Goal: Communication & Community: Answer question/provide support

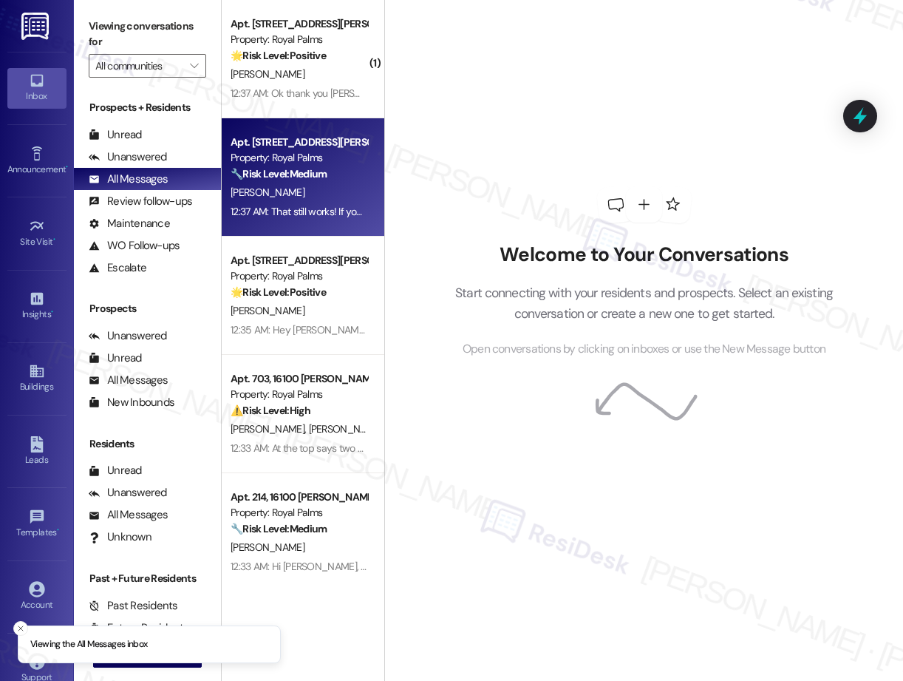
click at [332, 203] on div "12:37 AM: That still works! If you need help, I can also submit them on your be…" at bounding box center [299, 212] width 140 height 18
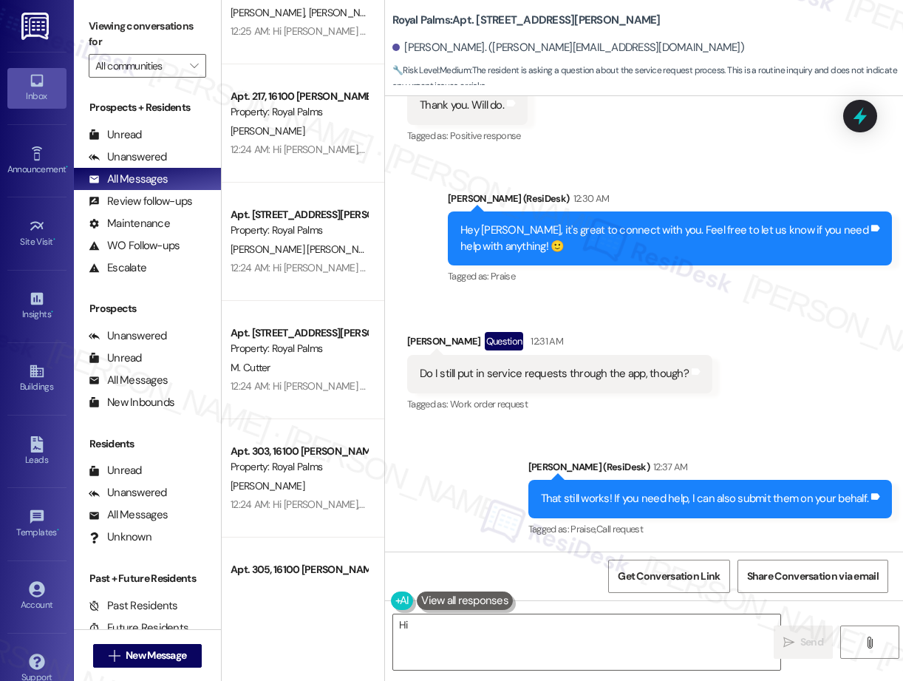
scroll to position [3968, 0]
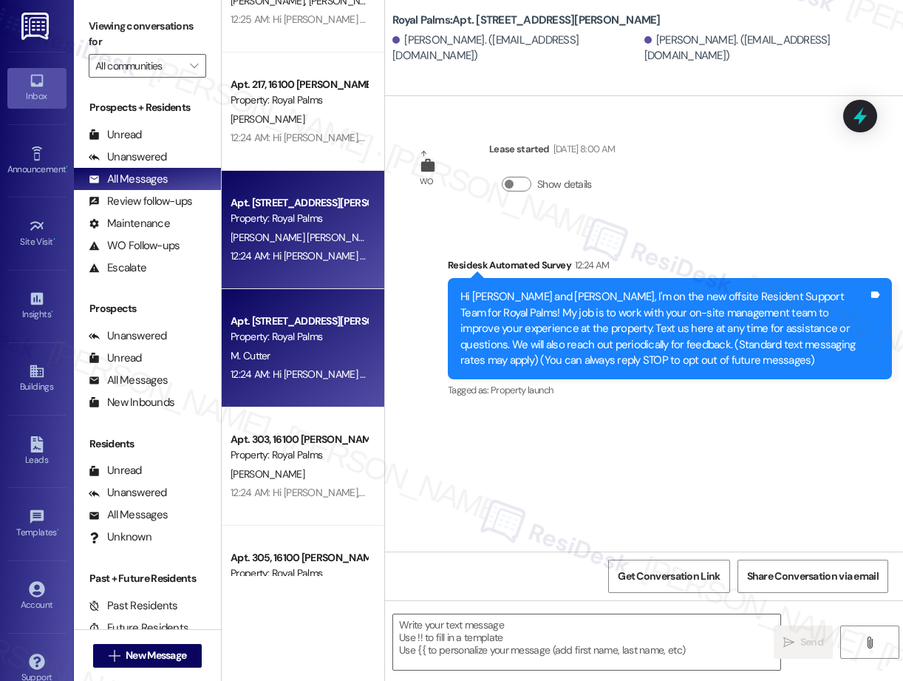
click at [323, 353] on div "M. Cutter" at bounding box center [299, 356] width 140 height 18
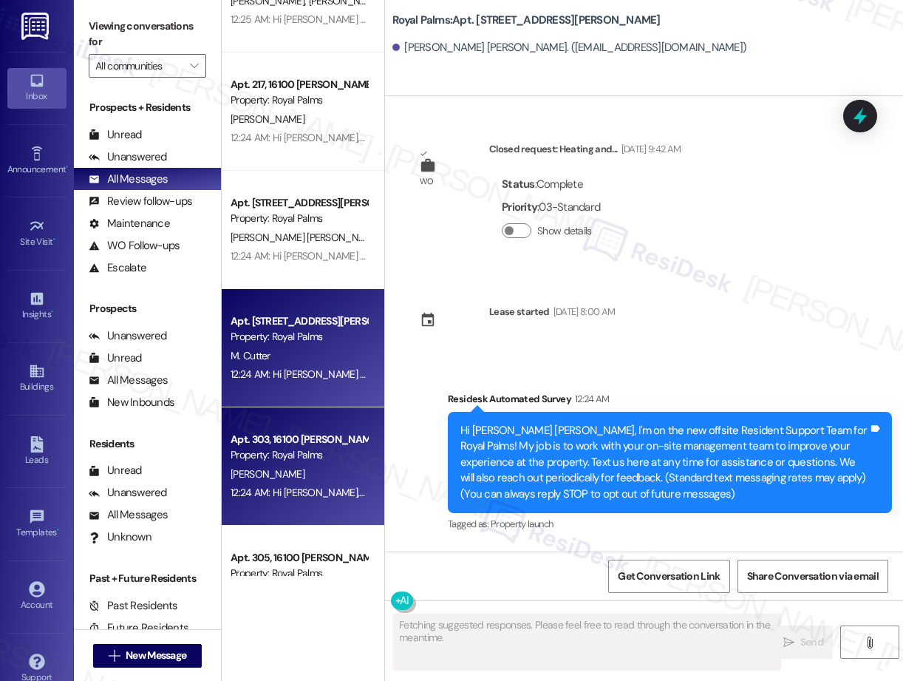
click at [312, 485] on div "12:24 AM: Hi [PERSON_NAME], I'm on the new offsite Resident Support Team for Ro…" at bounding box center [299, 492] width 140 height 18
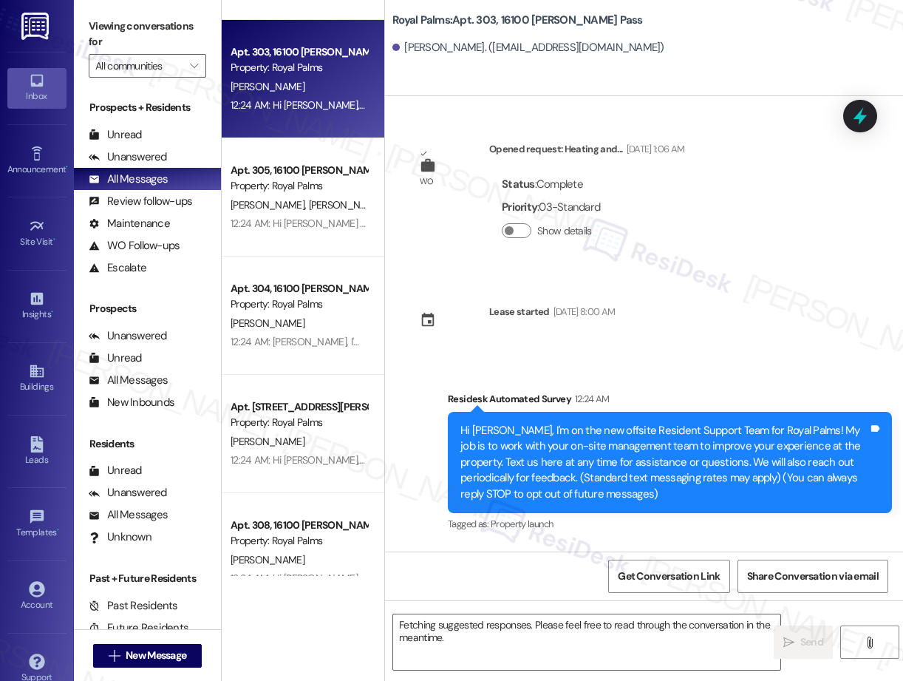
scroll to position [4367, 0]
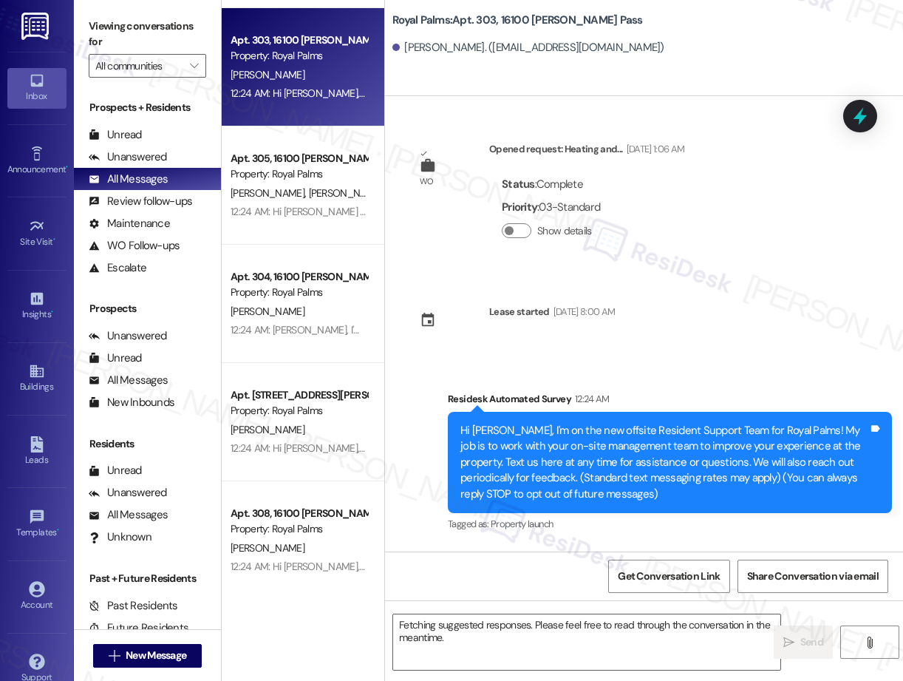
click at [306, 266] on div "Apt. 219, 16100 [PERSON_NAME] Pass Property: Royal Palms [PERSON_NAME] [PERSON_…" at bounding box center [303, 288] width 163 height 576
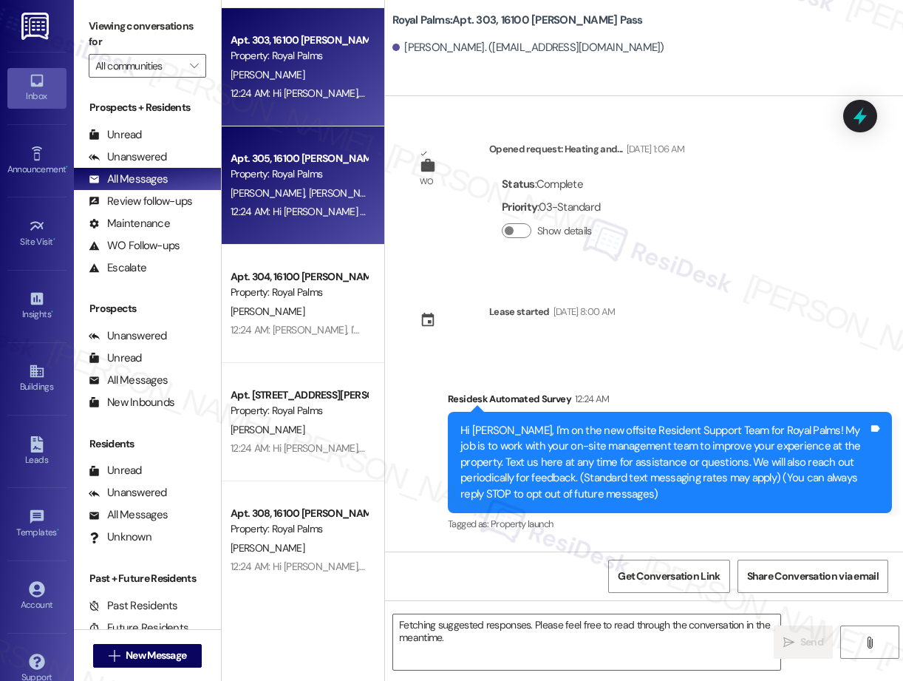
click at [310, 222] on div "Apt. 305, 16100 [PERSON_NAME] Pass Property: Royal Palms [PERSON_NAME] [PERSON_…" at bounding box center [303, 185] width 163 height 118
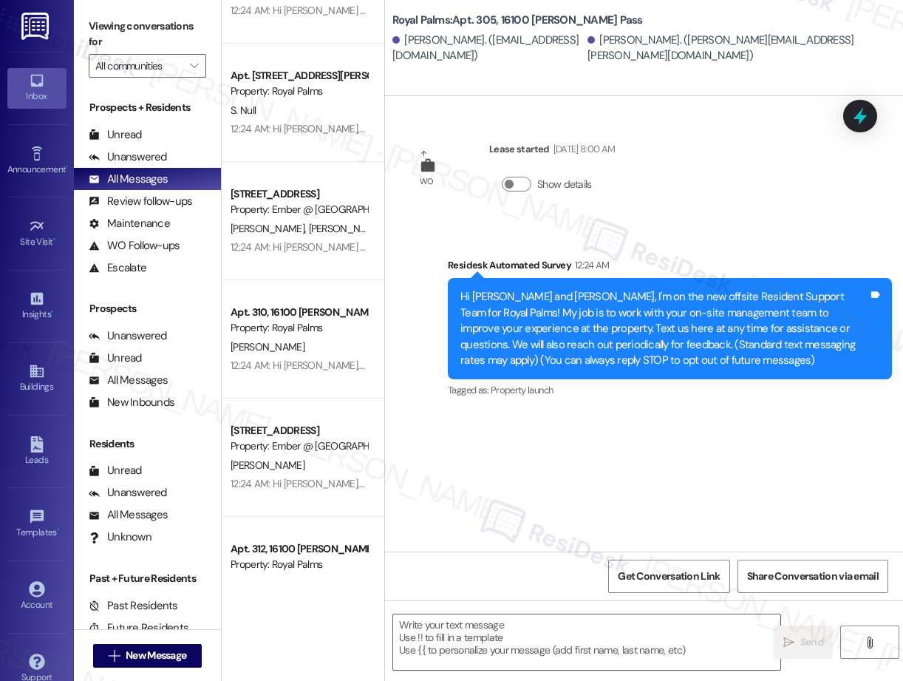
click at [302, 345] on div "[PERSON_NAME]" at bounding box center [299, 347] width 140 height 18
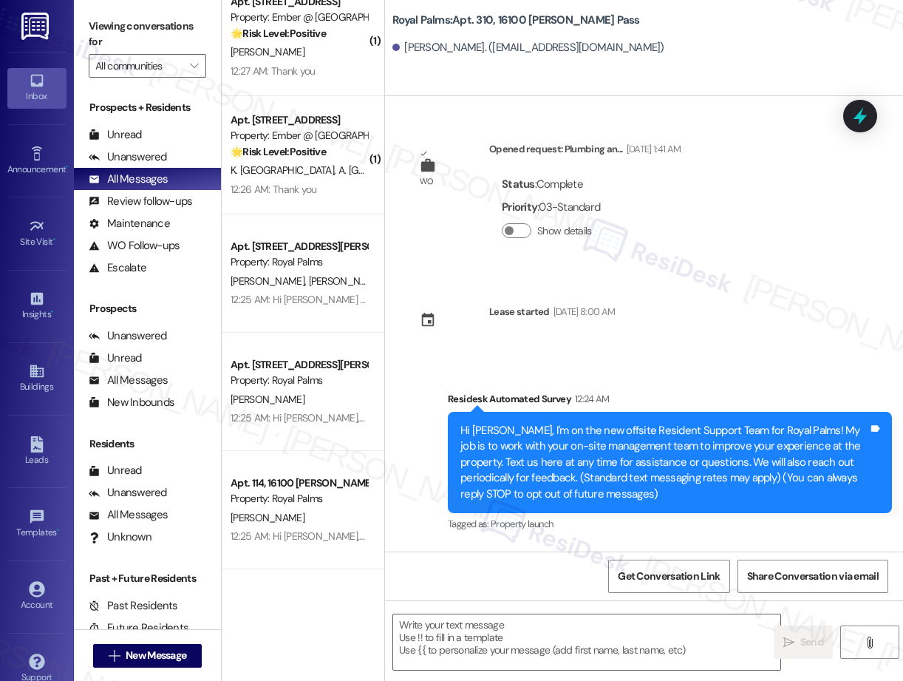
scroll to position [1030, 0]
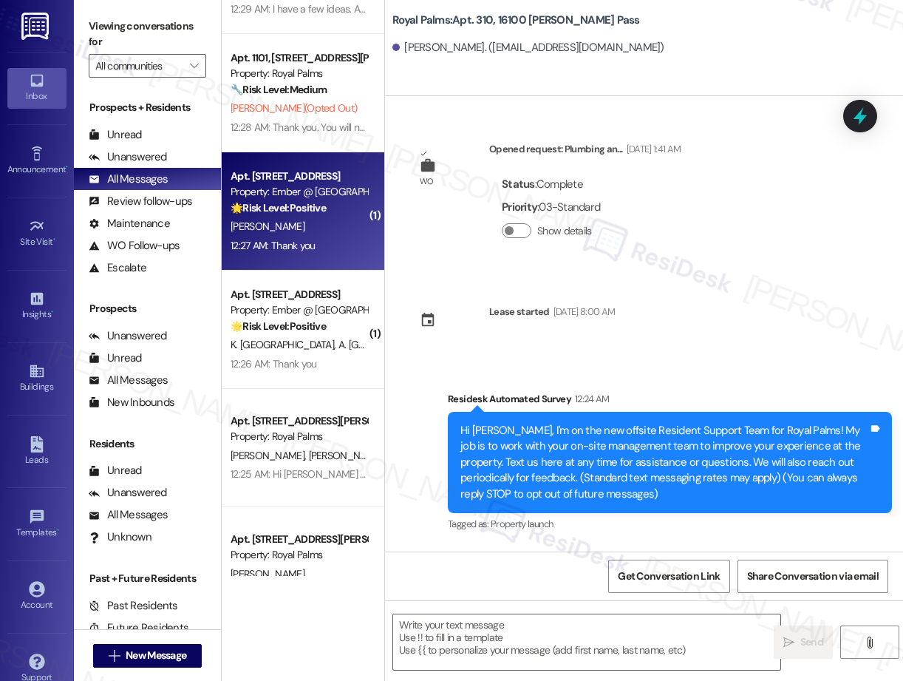
click at [286, 237] on div "12:27 AM: Thank you 12:27 AM: Thank you" at bounding box center [299, 246] width 140 height 18
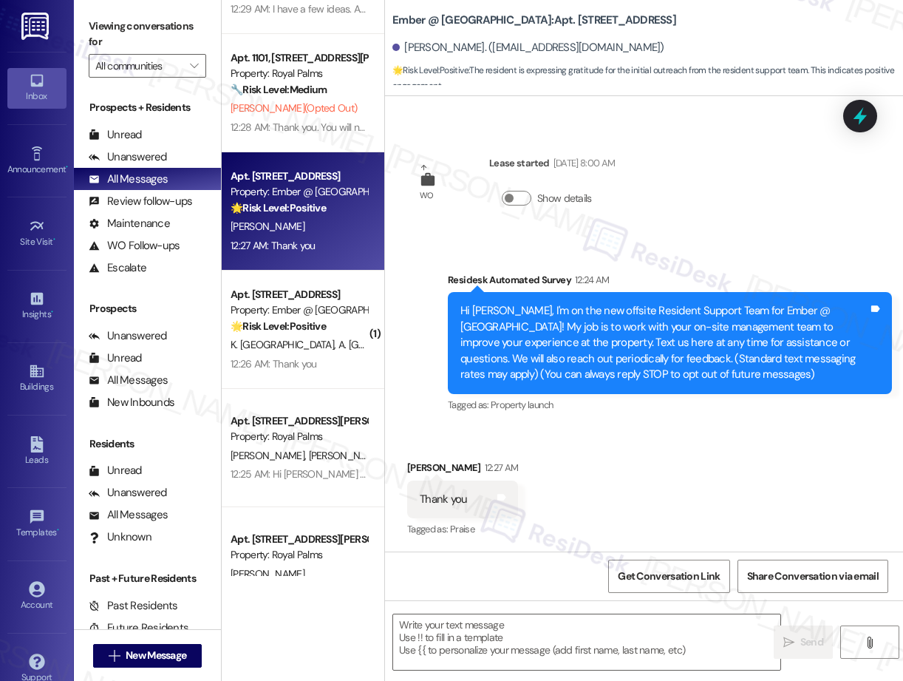
scroll to position [149, 0]
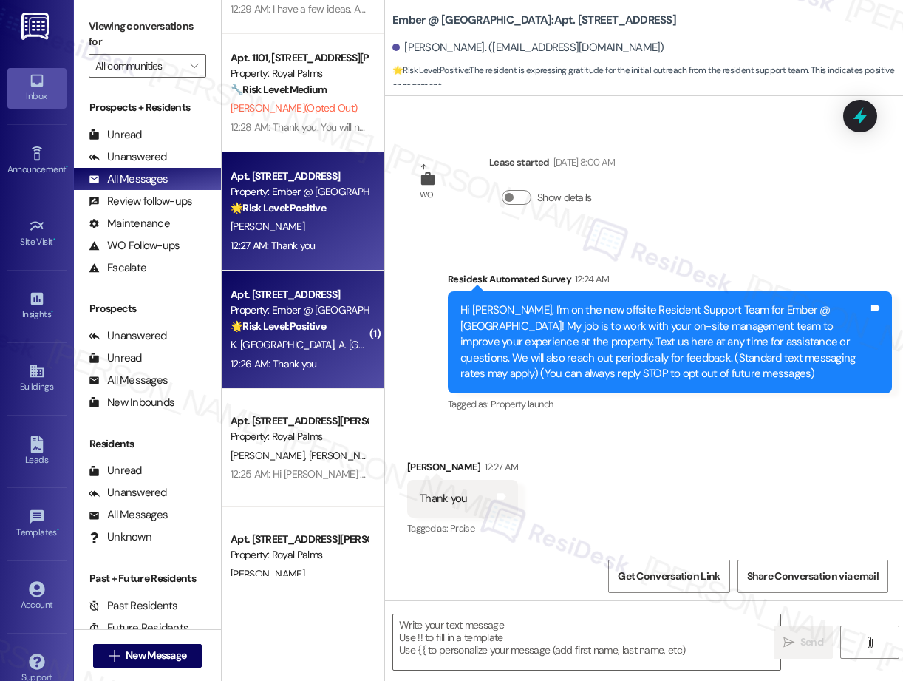
click at [304, 309] on div "Property: Ember @ [GEOGRAPHIC_DATA]" at bounding box center [299, 310] width 137 height 16
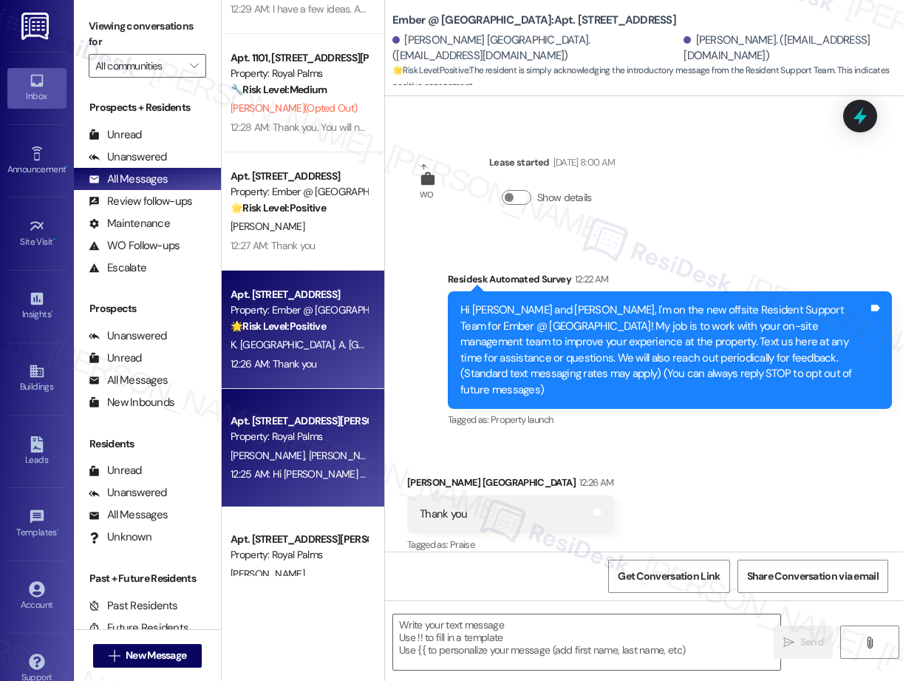
click at [348, 461] on div "[PERSON_NAME] [PERSON_NAME]" at bounding box center [299, 455] width 140 height 18
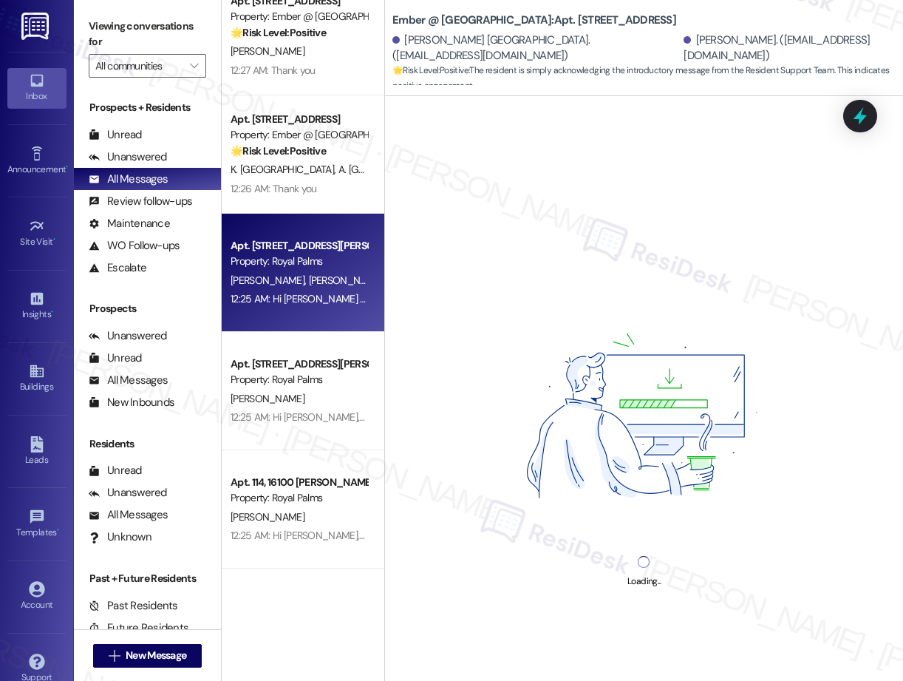
scroll to position [1585, 0]
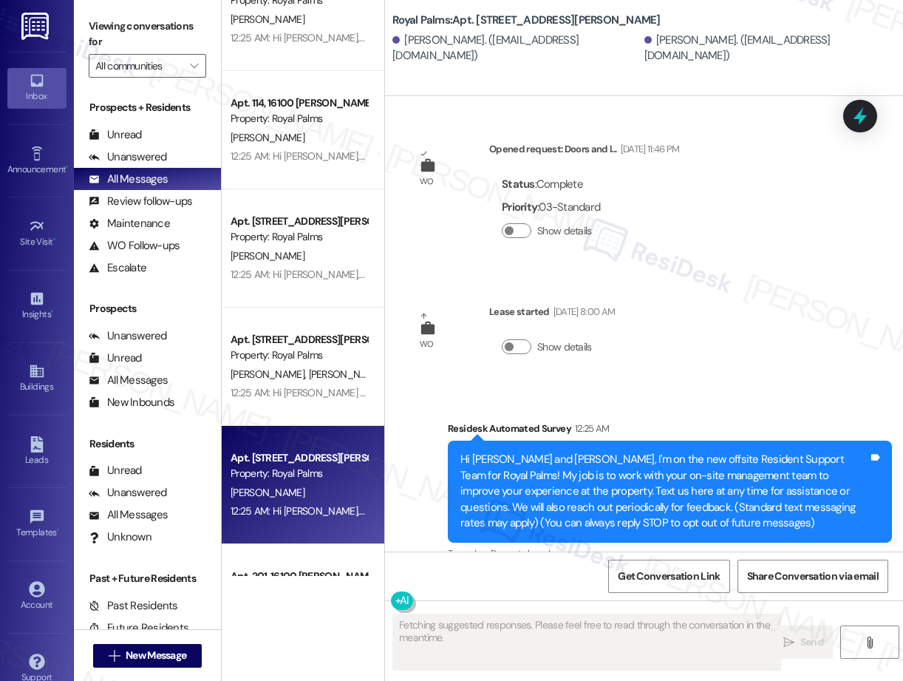
click at [341, 461] on div "Apt. [STREET_ADDRESS][PERSON_NAME]" at bounding box center [299, 458] width 137 height 16
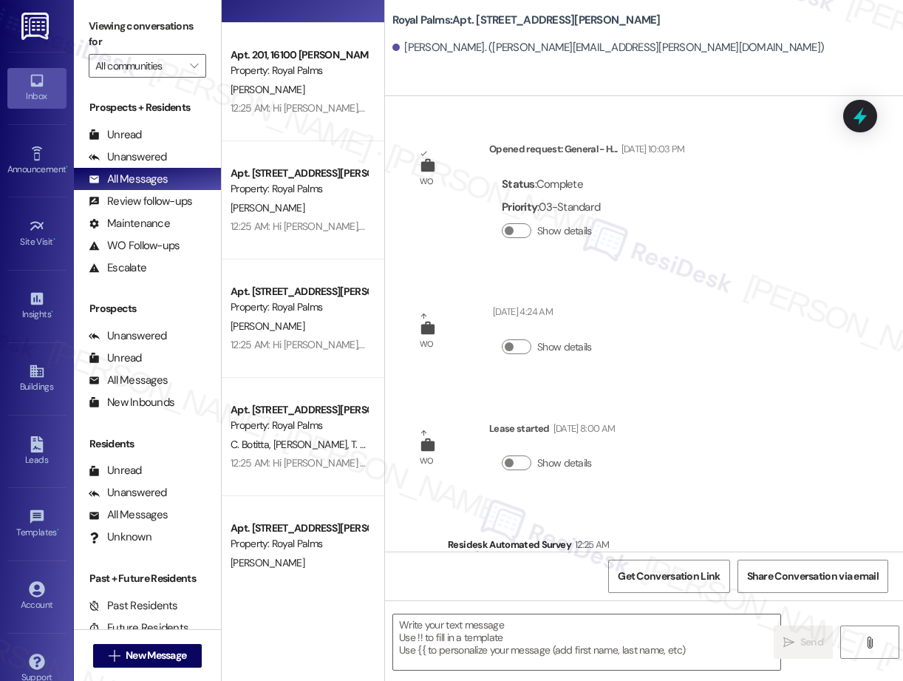
scroll to position [2282, 0]
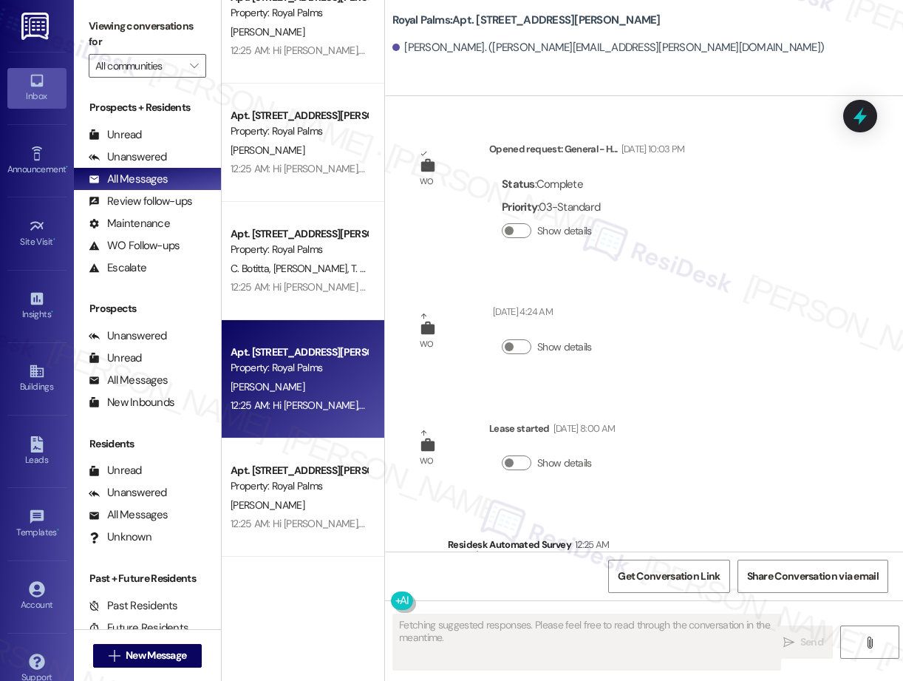
click at [333, 378] on div "[PERSON_NAME]" at bounding box center [299, 387] width 140 height 18
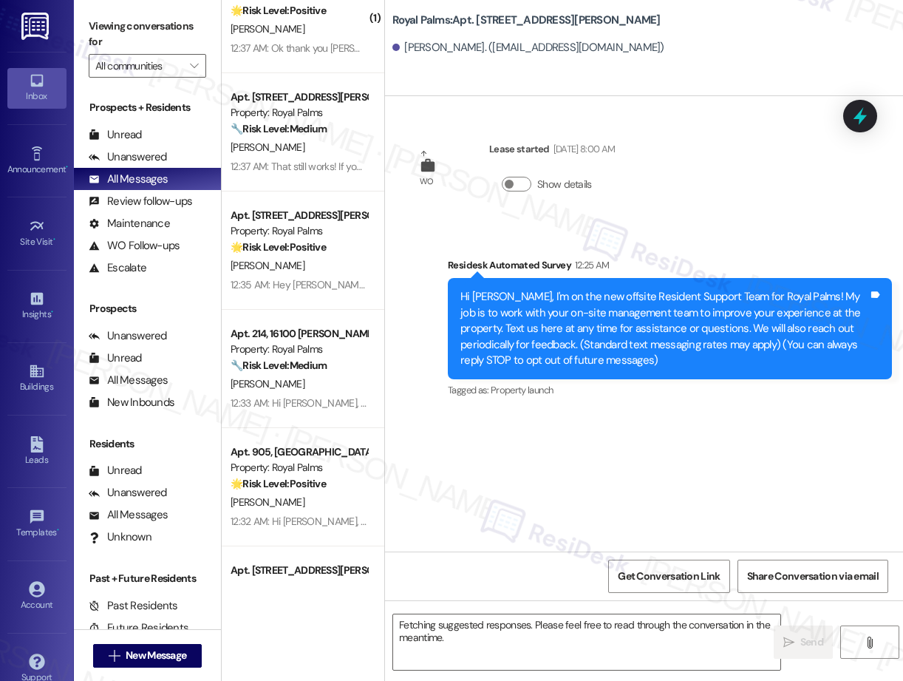
scroll to position [0, 0]
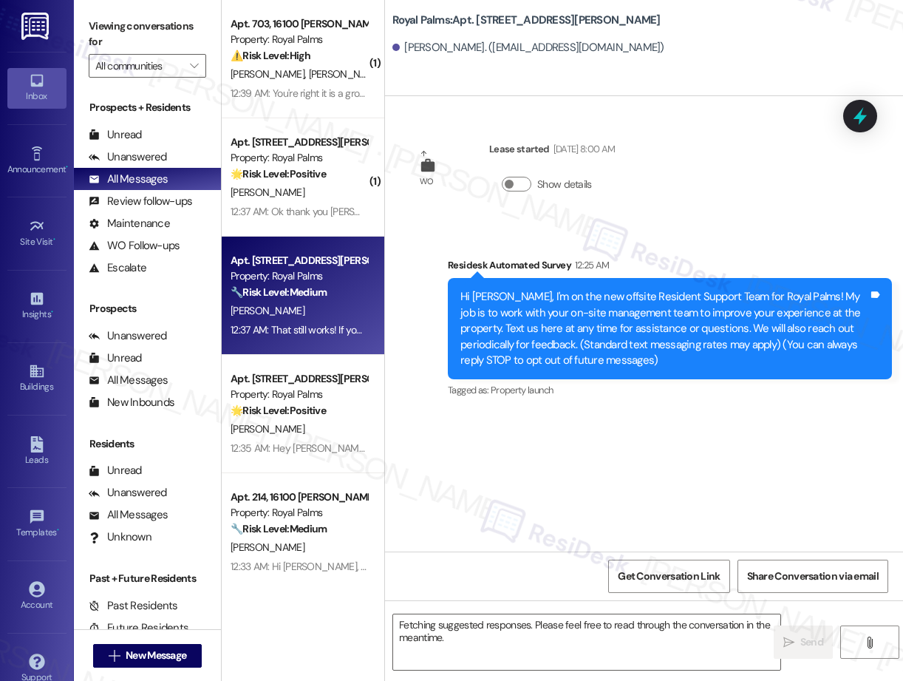
click at [289, 323] on div "12:37 AM: That still works! If you need help, I can also submit them on your be…" at bounding box center [402, 329] width 343 height 13
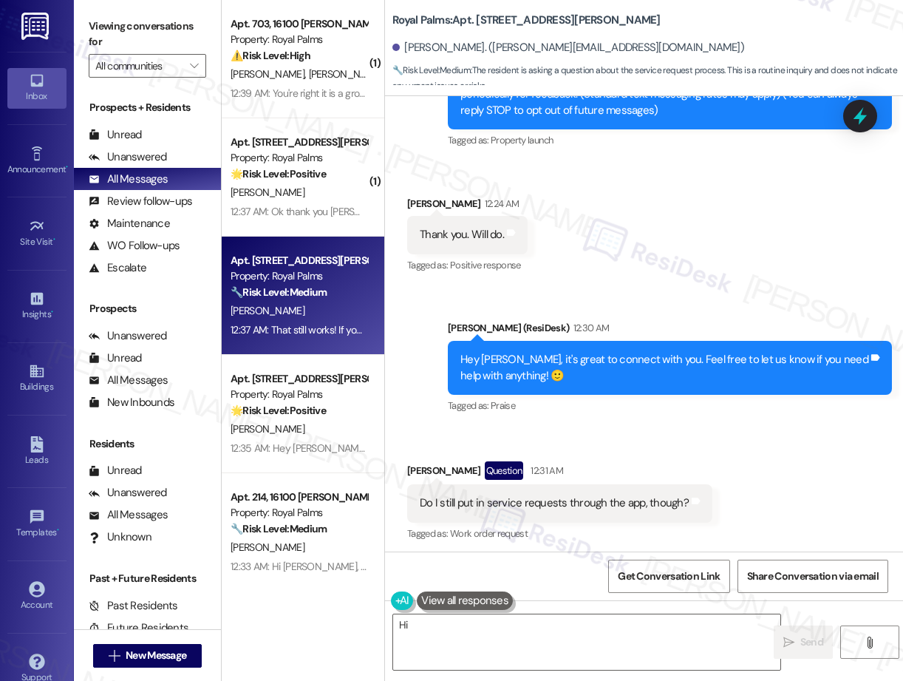
scroll to position [387, 0]
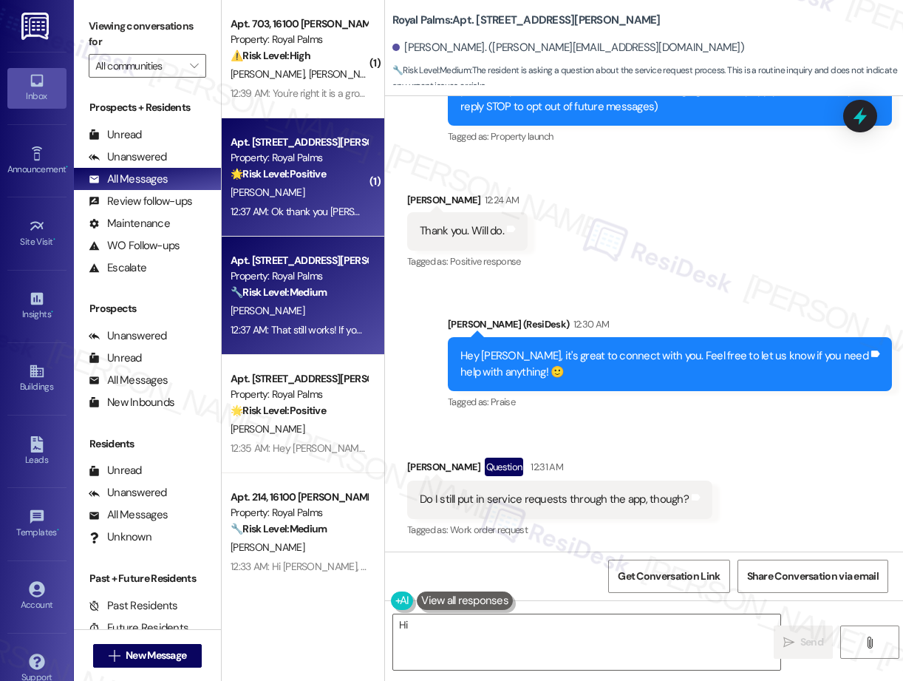
click at [287, 192] on div "[PERSON_NAME]" at bounding box center [299, 192] width 140 height 18
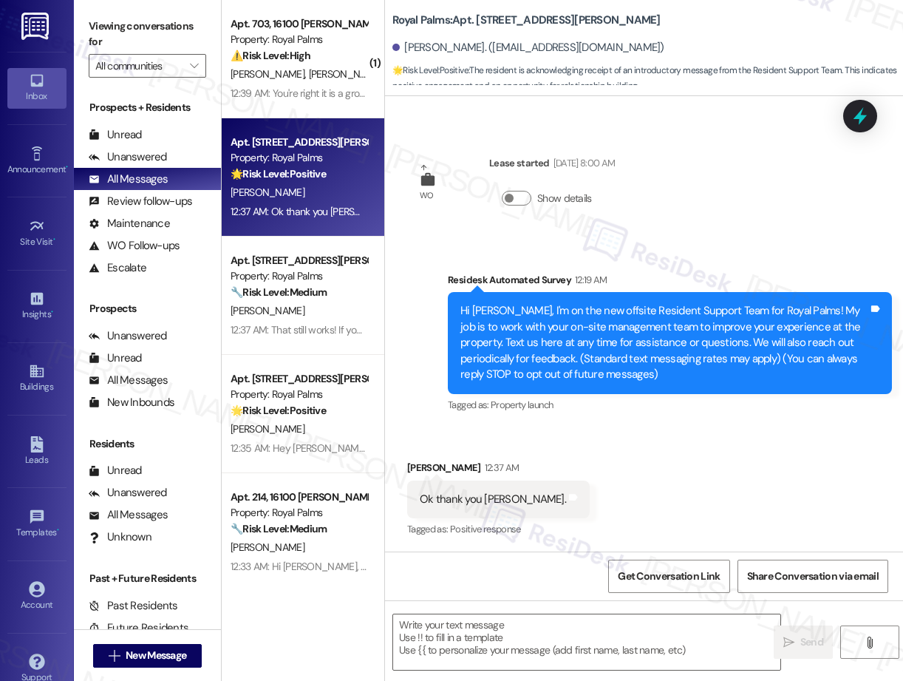
scroll to position [149, 0]
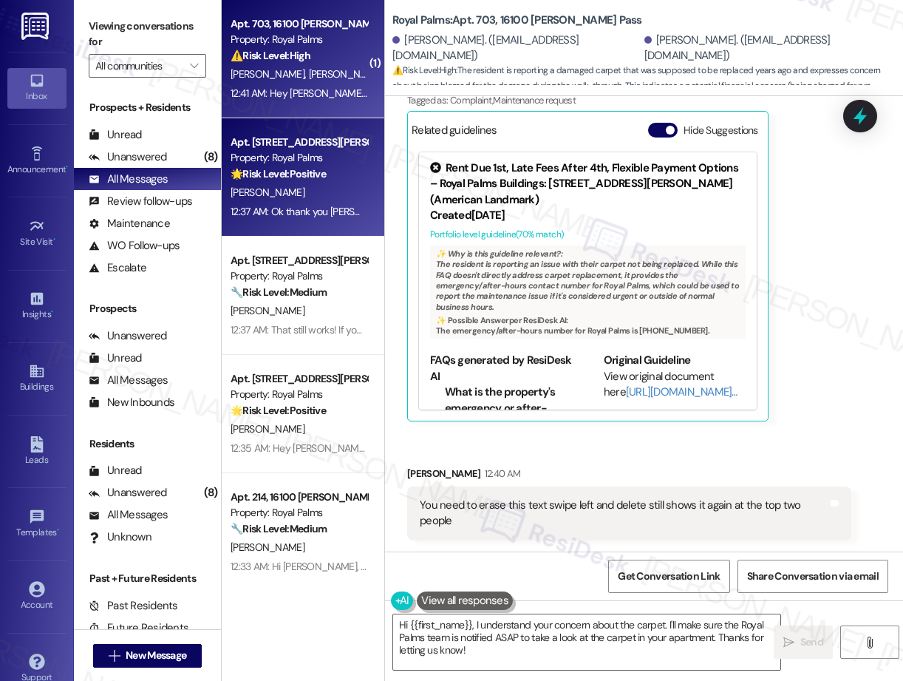
scroll to position [5, 0]
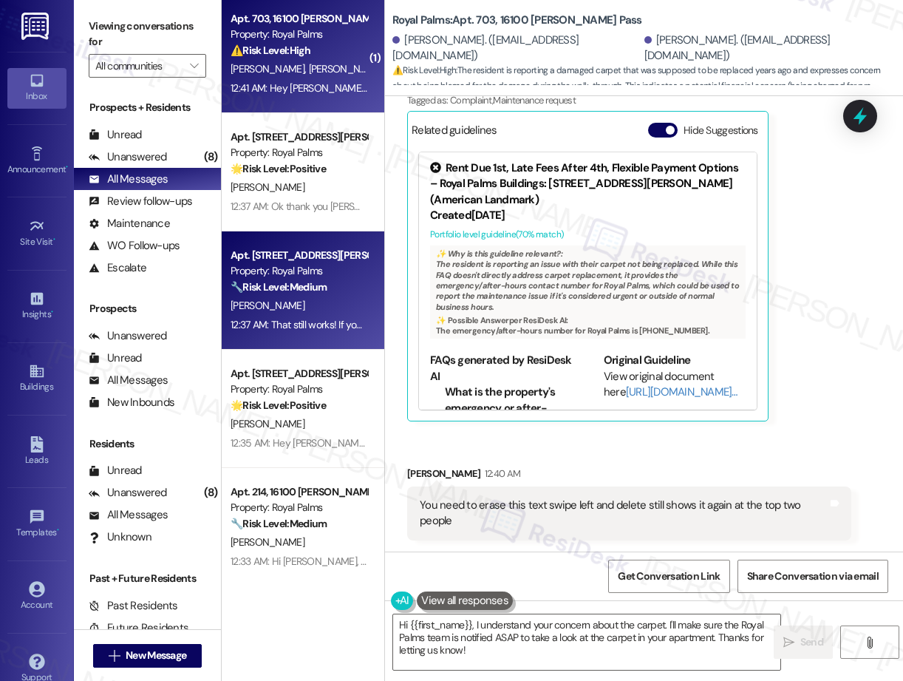
click at [327, 311] on div "[PERSON_NAME]" at bounding box center [299, 305] width 140 height 18
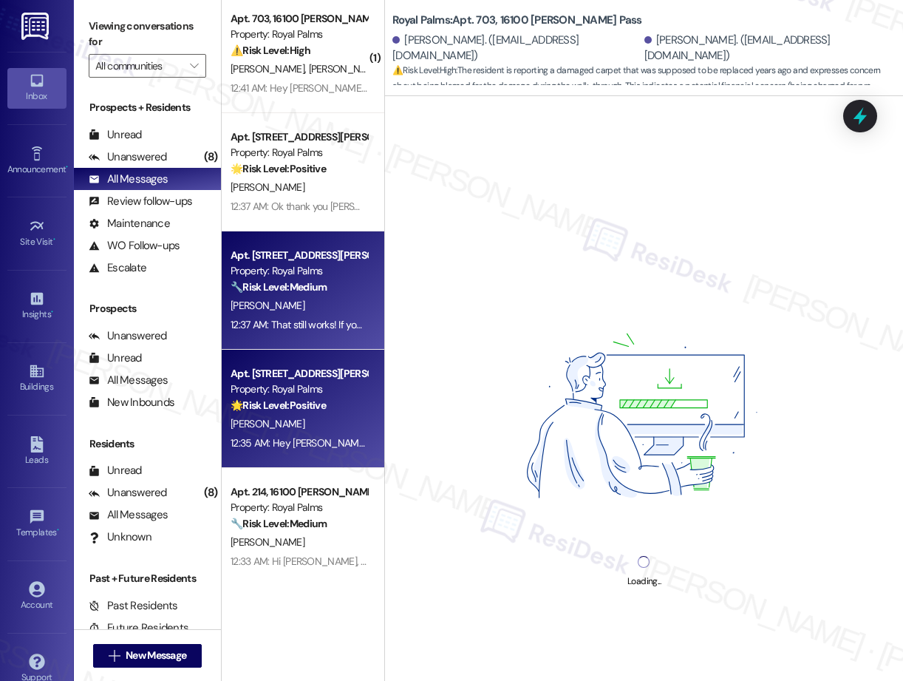
click at [285, 446] on div "12:35 AM: Hey [PERSON_NAME], it's a pleasure meeting you. I'm happy to help! Wh…" at bounding box center [490, 442] width 519 height 13
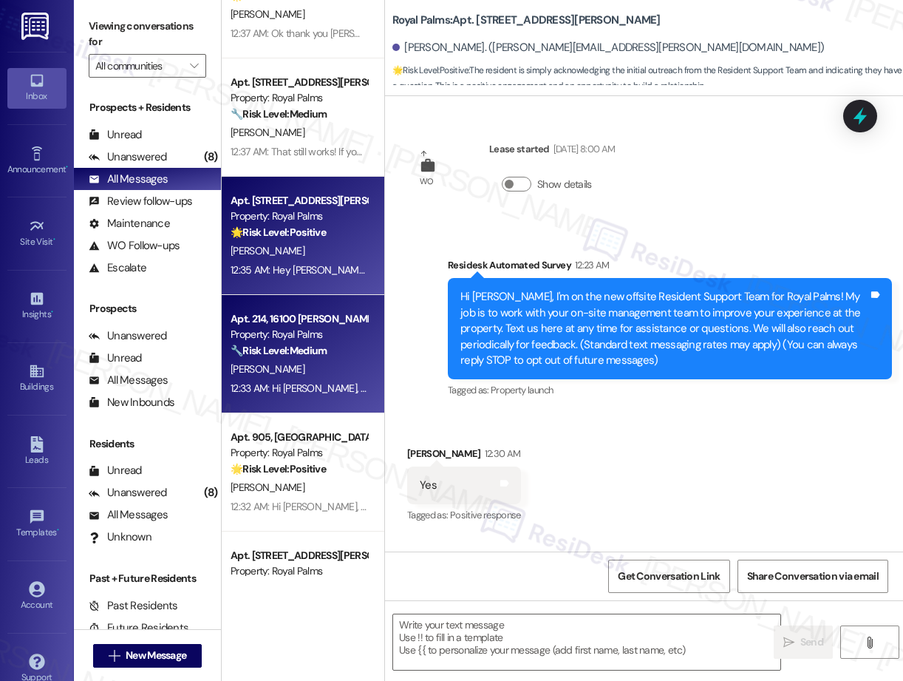
scroll to position [89, 0]
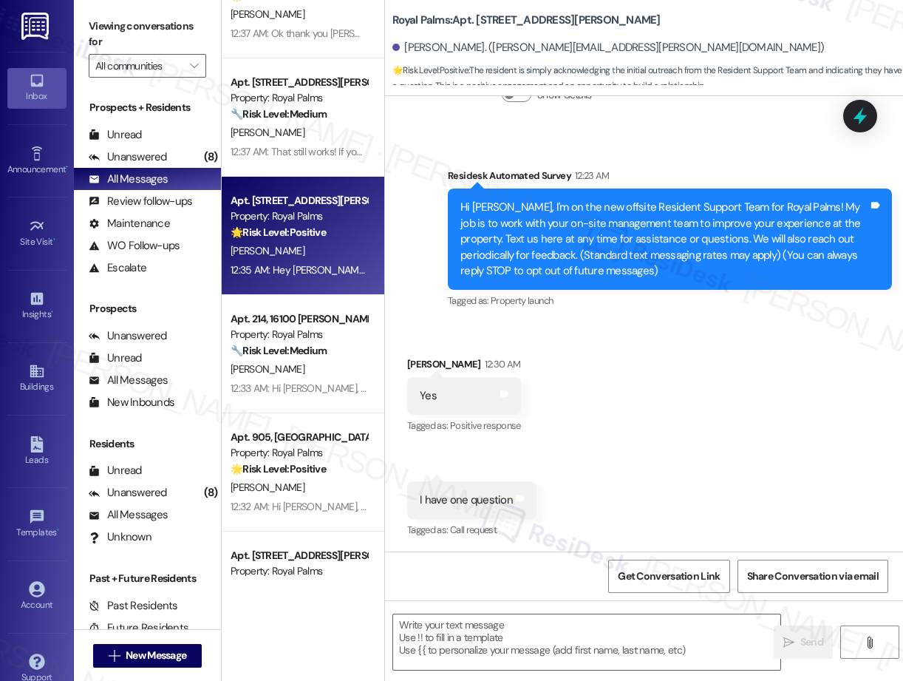
click at [291, 367] on div "[PERSON_NAME]" at bounding box center [299, 369] width 140 height 18
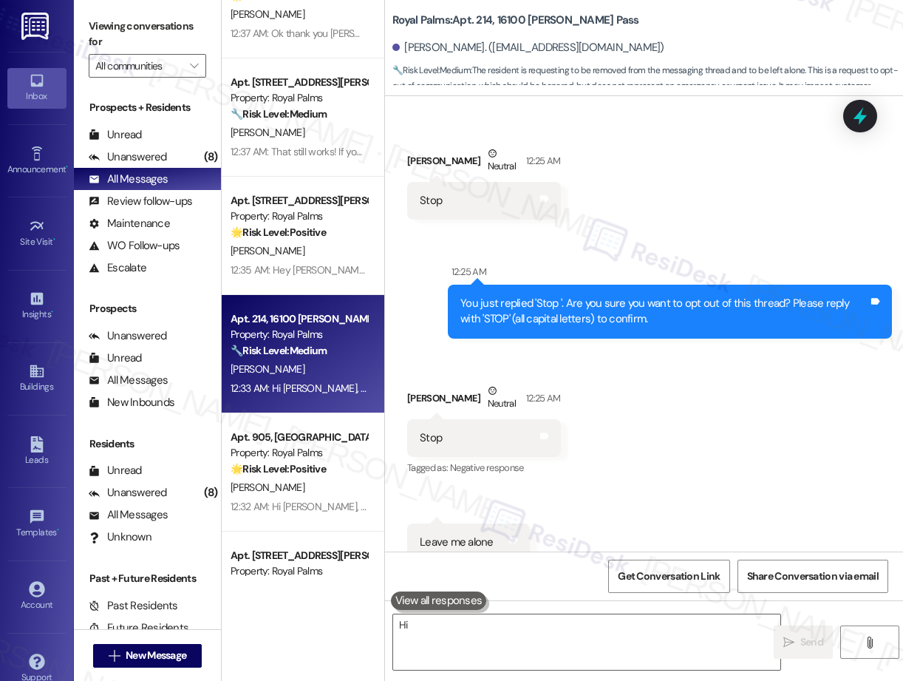
scroll to position [342, 0]
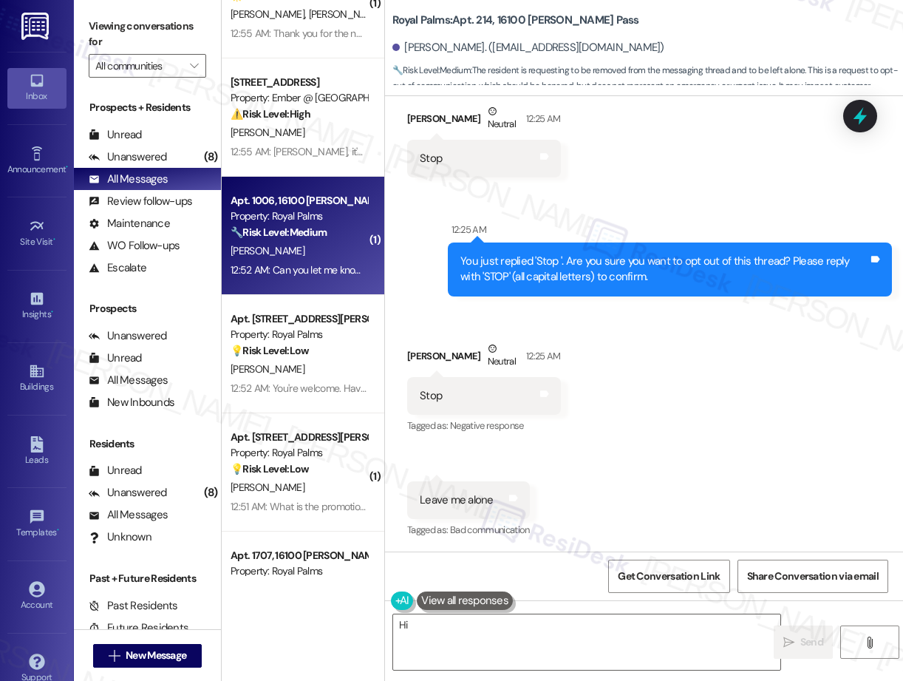
click at [277, 279] on div "12:52 AM: Can you let me know if the pool is back up and running? Last I heard …" at bounding box center [299, 270] width 140 height 18
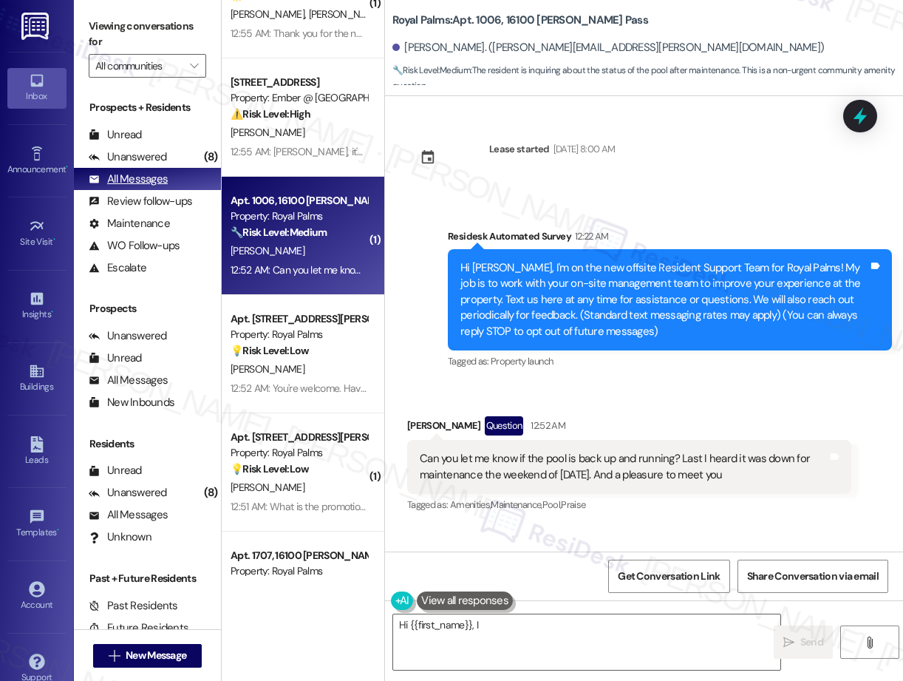
scroll to position [0, 0]
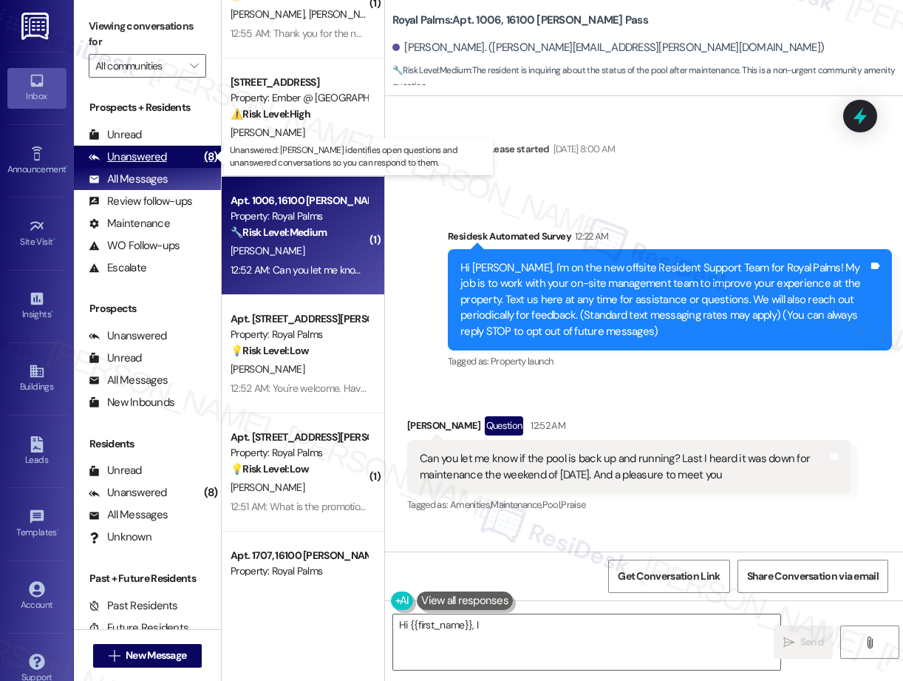
click at [145, 161] on div "Unanswered" at bounding box center [128, 157] width 78 height 16
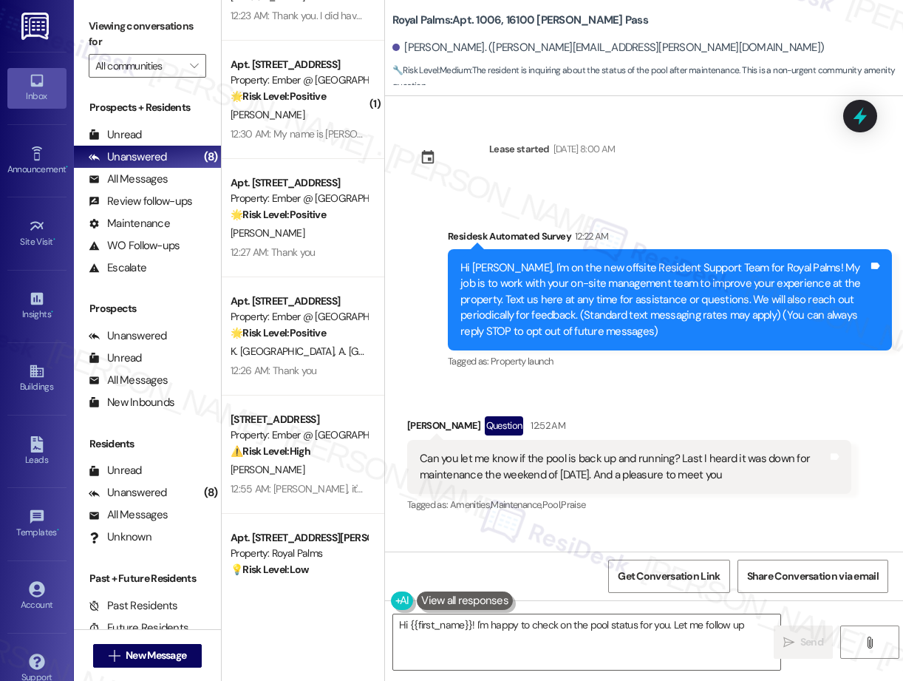
scroll to position [252, 0]
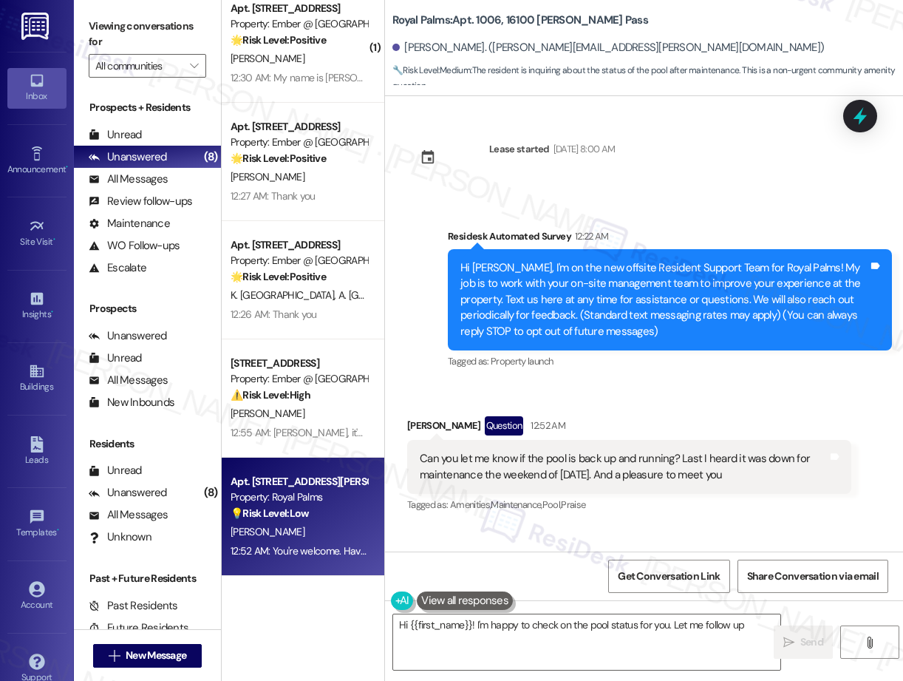
click at [310, 529] on div "[PERSON_NAME]" at bounding box center [299, 532] width 140 height 18
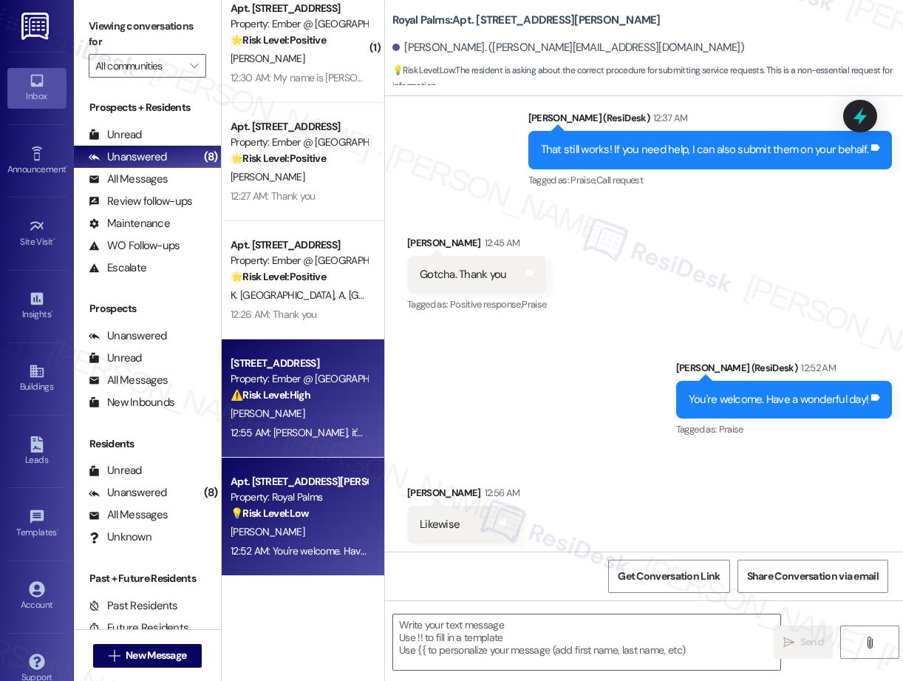
scroll to position [865, 0]
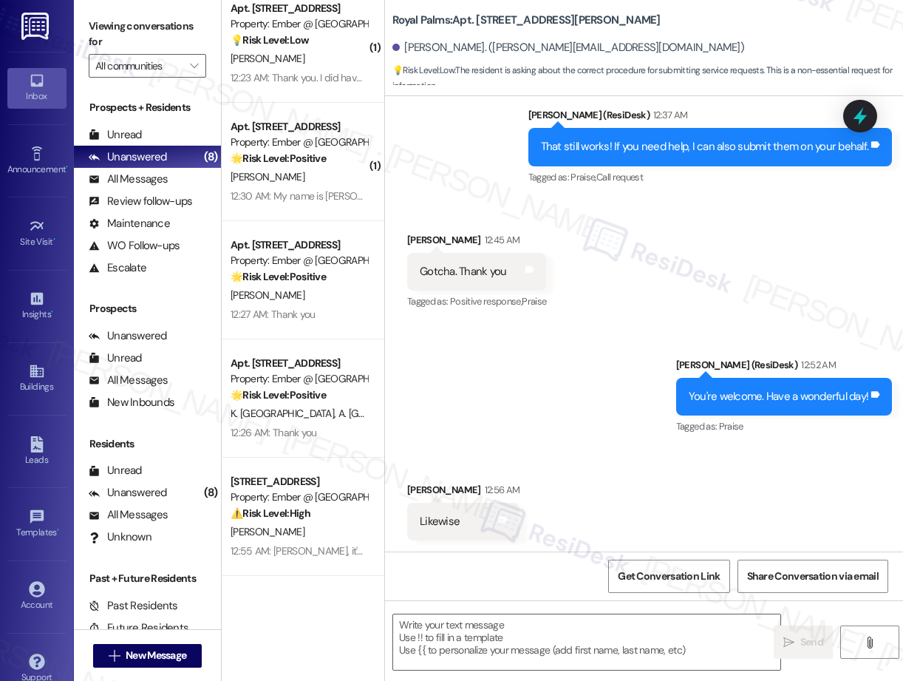
click at [299, 415] on div "K. [GEOGRAPHIC_DATA] A. [GEOGRAPHIC_DATA]" at bounding box center [299, 413] width 140 height 18
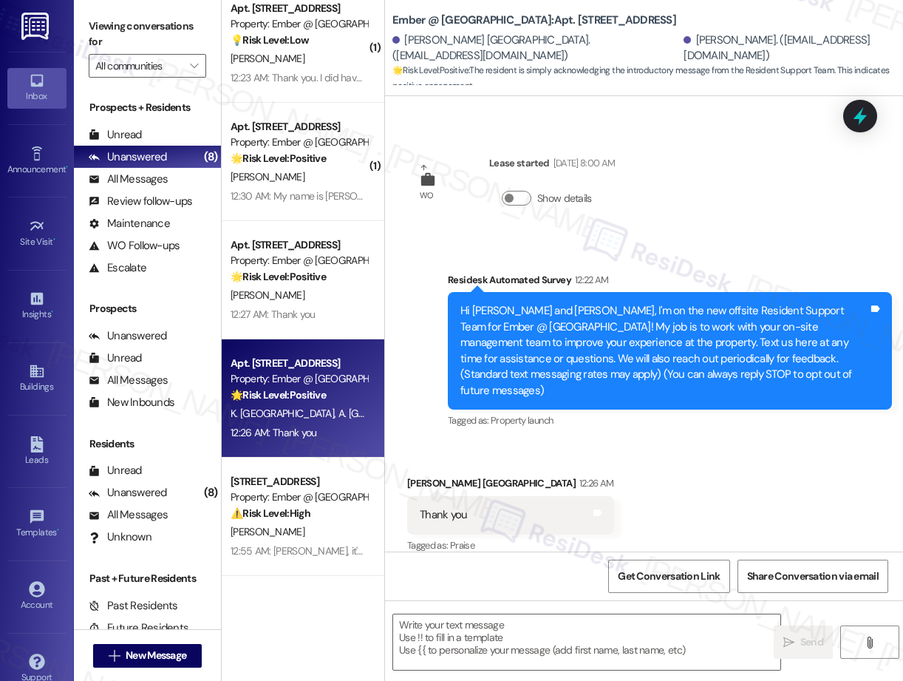
scroll to position [149, 0]
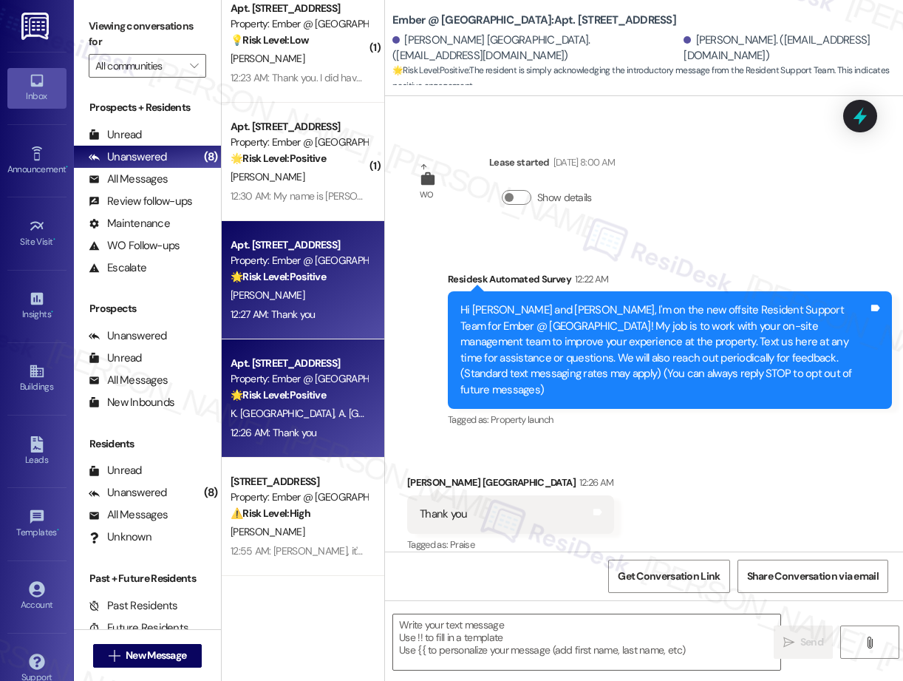
click at [293, 324] on div "Apt. [STREET_ADDRESS] Property: Ember @ [GEOGRAPHIC_DATA] 🌟 Risk Level: Positiv…" at bounding box center [303, 280] width 163 height 118
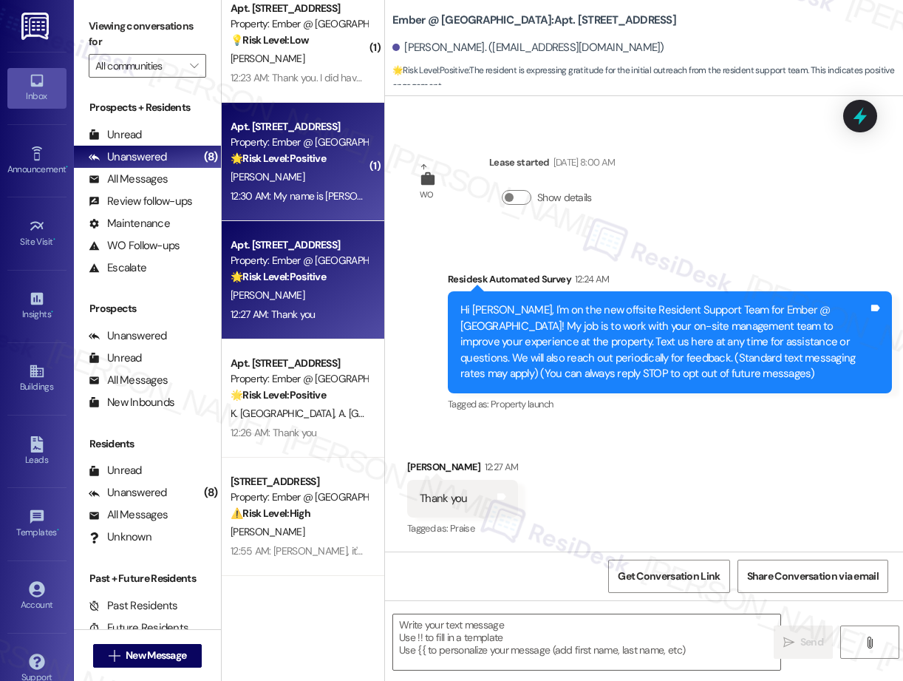
click at [313, 194] on div "12:30 AM: My name is [PERSON_NAME] 12:30 AM: My name is [PERSON_NAME]" at bounding box center [315, 195] width 169 height 13
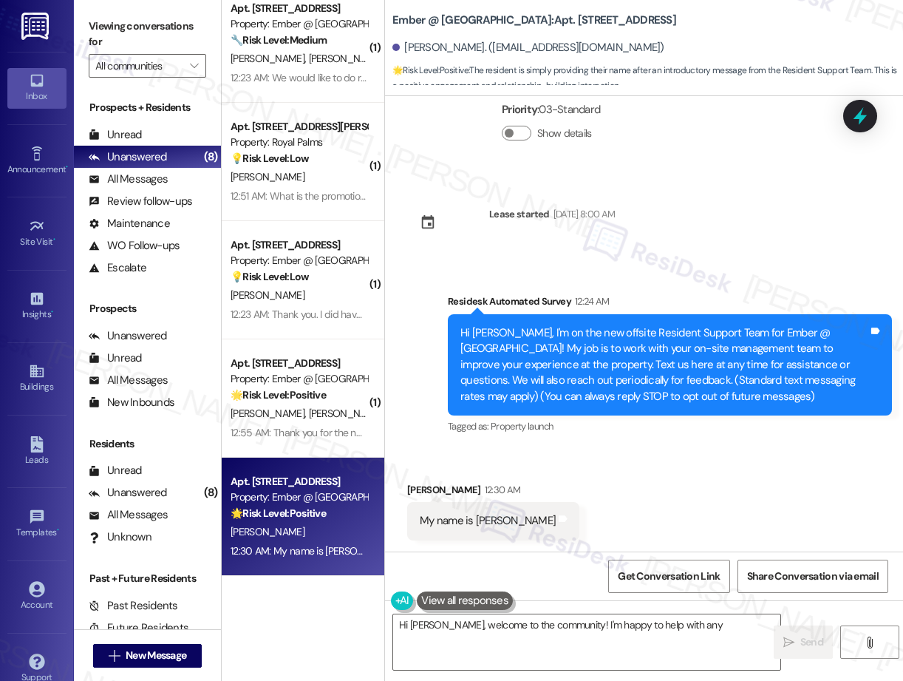
scroll to position [0, 0]
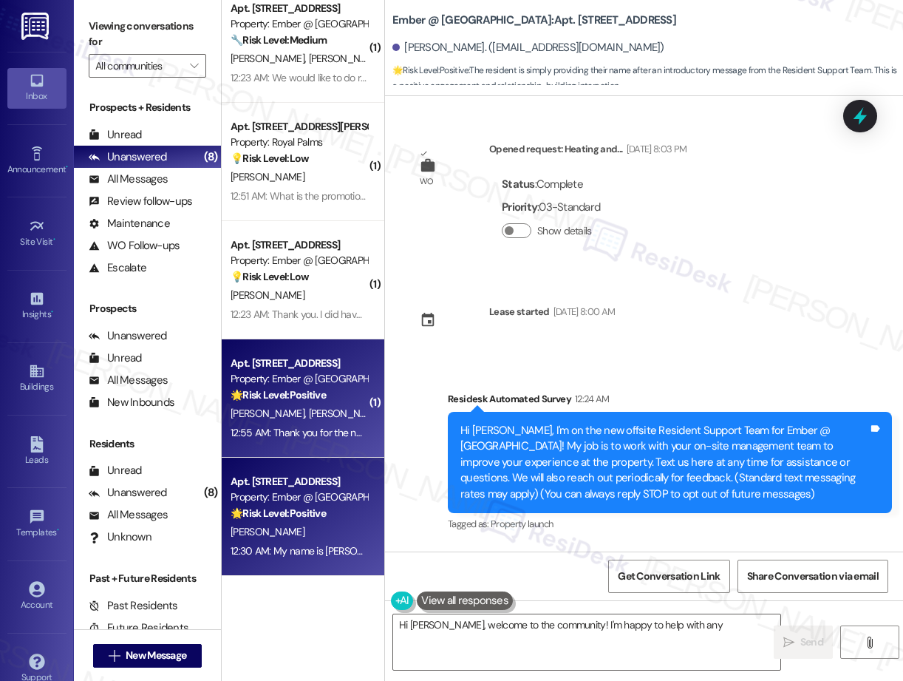
click at [306, 384] on div "Property: Ember @ [GEOGRAPHIC_DATA]" at bounding box center [299, 379] width 137 height 16
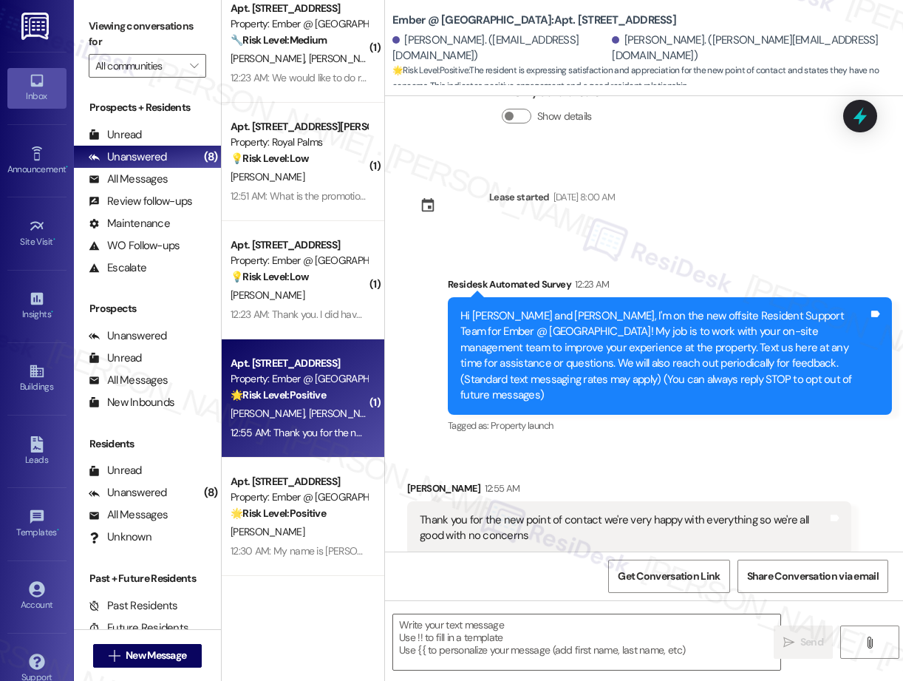
scroll to position [135, 0]
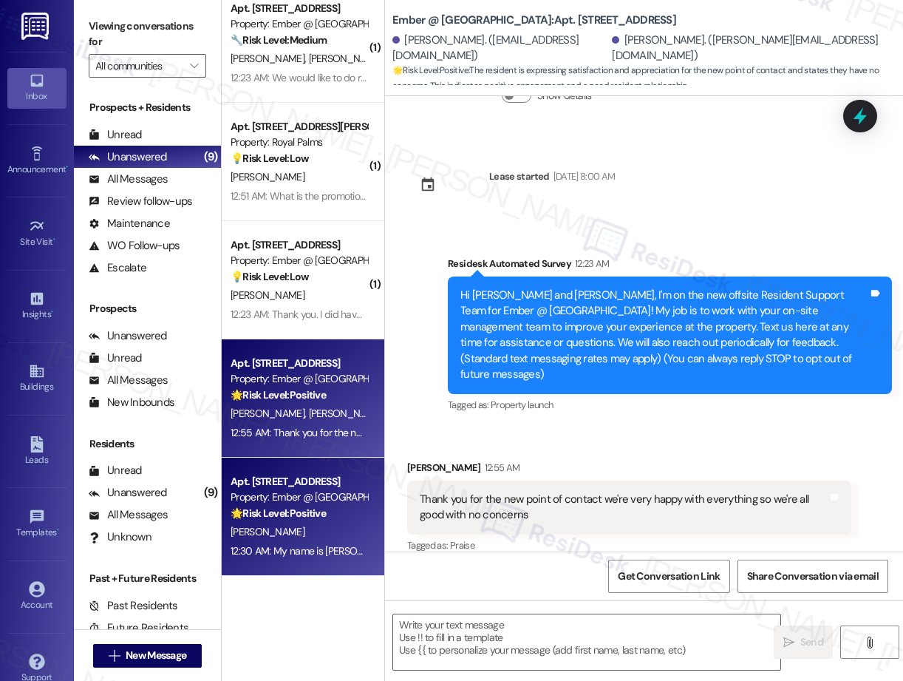
click at [304, 533] on div "[PERSON_NAME]" at bounding box center [299, 532] width 140 height 18
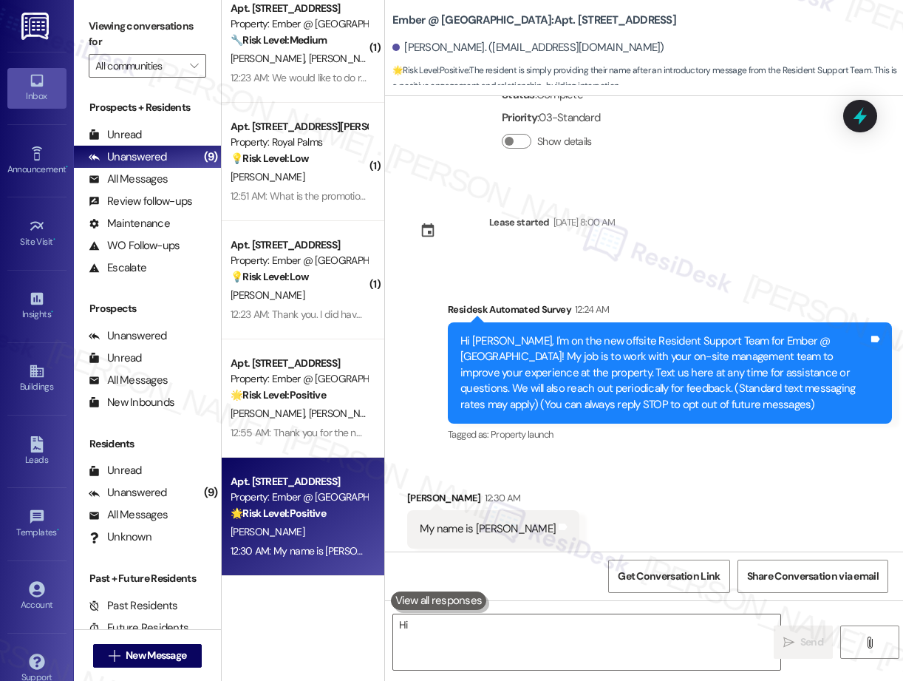
scroll to position [98, 0]
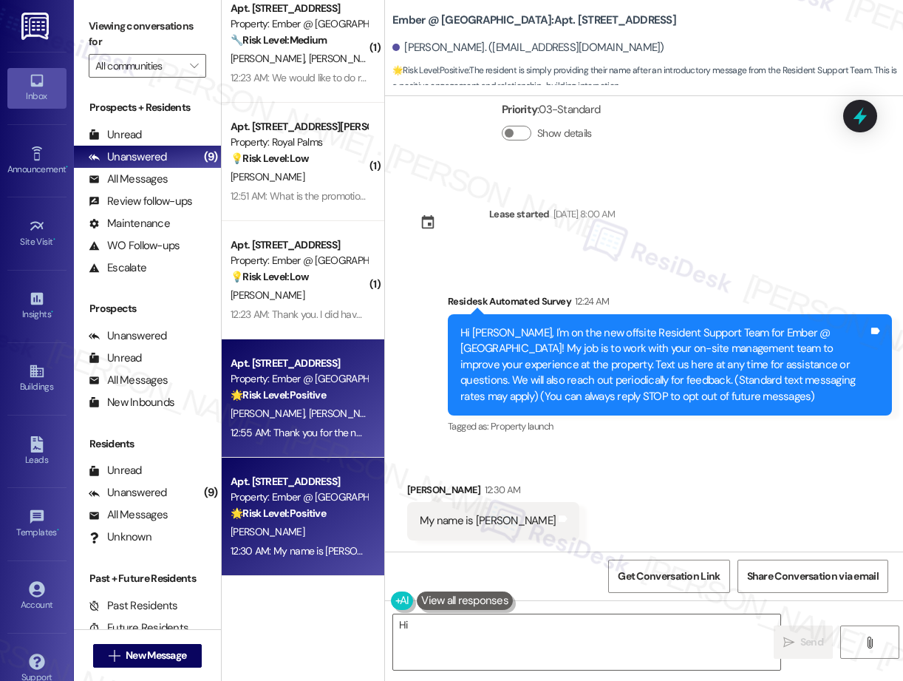
click at [309, 410] on span "[PERSON_NAME]" at bounding box center [346, 412] width 74 height 13
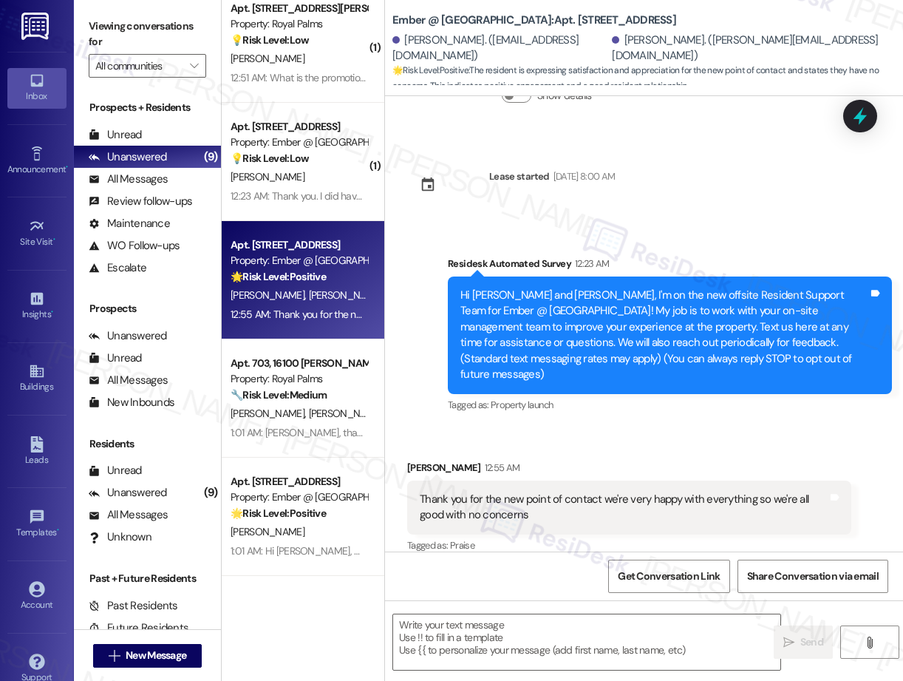
scroll to position [24, 0]
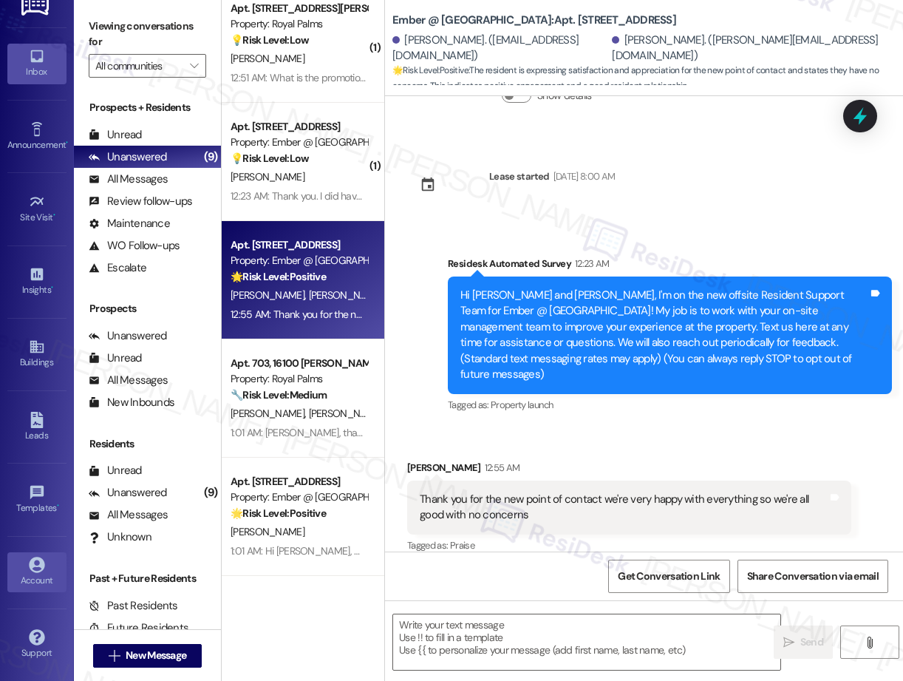
click at [29, 568] on icon at bounding box center [37, 565] width 16 height 16
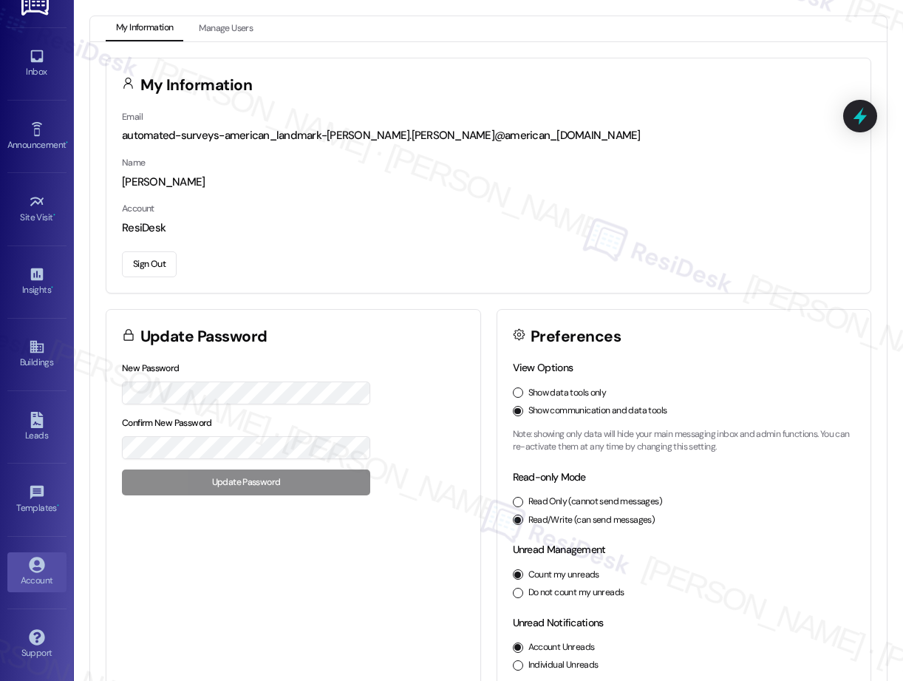
click at [691, 86] on div "My Information" at bounding box center [488, 83] width 764 height 50
click at [34, 61] on icon at bounding box center [36, 56] width 13 height 13
